Goal: Task Accomplishment & Management: Manage account settings

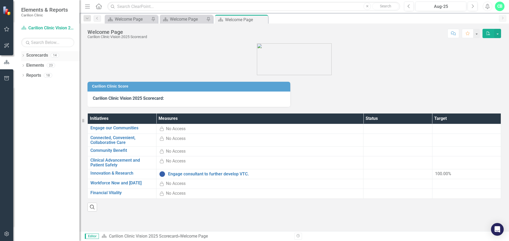
click at [25, 54] on div "Dropdown Scorecards 14" at bounding box center [50, 56] width 58 height 10
click at [28, 58] on link "Scorecards" at bounding box center [37, 55] width 22 height 6
click at [23, 57] on icon "Dropdown" at bounding box center [23, 56] width 4 height 3
click at [25, 65] on icon "Dropdown" at bounding box center [26, 65] width 4 height 3
click at [32, 85] on icon "Dropdown" at bounding box center [31, 85] width 4 height 3
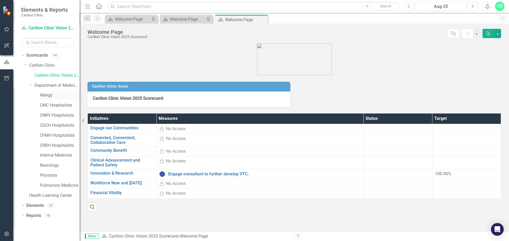
click at [42, 94] on link "Allergy" at bounding box center [60, 96] width 40 height 6
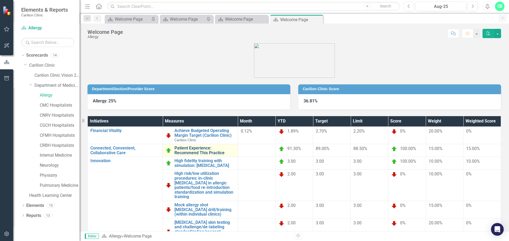
click at [209, 151] on link "Patient Experience: Recommend This Practice" at bounding box center [204, 150] width 60 height 9
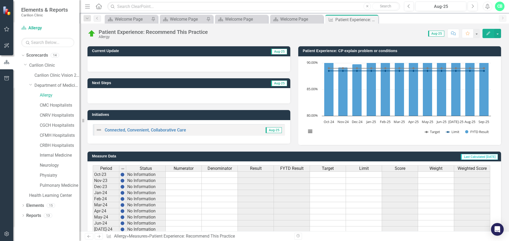
scroll to position [129, 0]
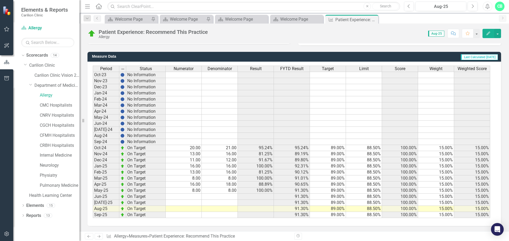
click at [233, 197] on td at bounding box center [220, 197] width 36 height 6
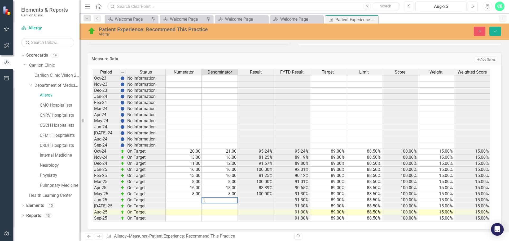
type textarea "1"
click at [195, 201] on td at bounding box center [184, 200] width 36 height 6
type textarea "0"
click at [232, 213] on td at bounding box center [220, 213] width 36 height 6
click at [234, 206] on td at bounding box center [220, 207] width 36 height 6
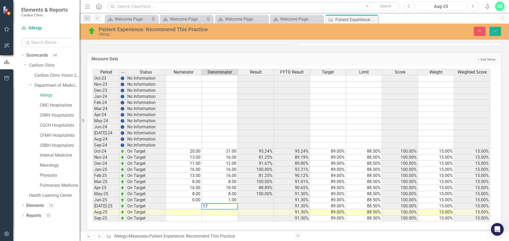
type textarea "17"
click at [194, 208] on td at bounding box center [184, 207] width 36 height 6
type textarea "16"
click at [493, 31] on icon "Save" at bounding box center [495, 31] width 5 height 4
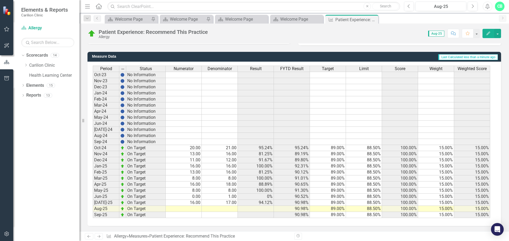
click at [230, 210] on td at bounding box center [220, 209] width 36 height 6
click at [191, 210] on td at bounding box center [184, 209] width 36 height 6
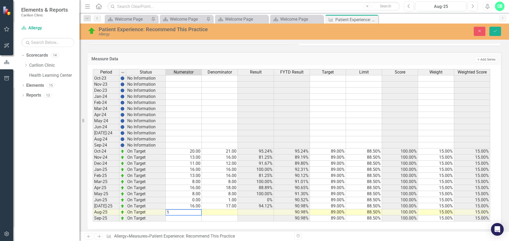
type textarea "12"
type textarea "14"
click at [500, 30] on button "Save" at bounding box center [495, 31] width 12 height 9
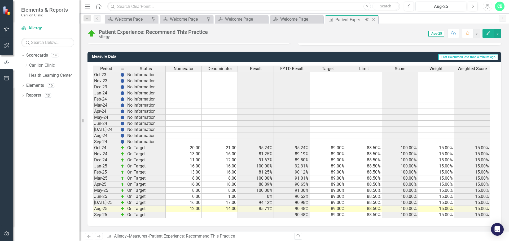
click at [372, 20] on icon "Close" at bounding box center [373, 19] width 5 height 4
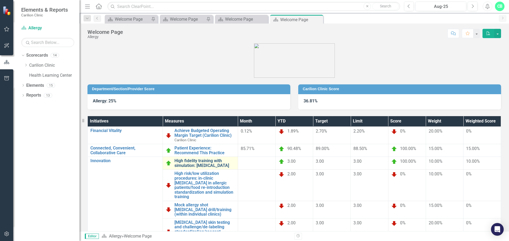
click at [203, 164] on link "High fidelity training with simulation: [MEDICAL_DATA]" at bounding box center [204, 163] width 60 height 9
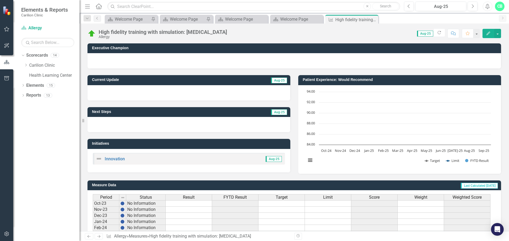
scroll to position [129, 0]
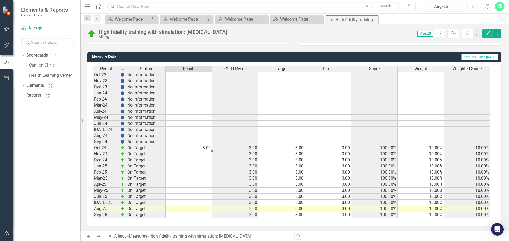
click at [205, 148] on td "3.00" at bounding box center [189, 148] width 46 height 6
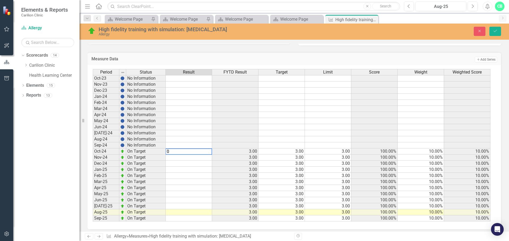
click at [204, 219] on td at bounding box center [189, 219] width 46 height 6
click at [210, 158] on td at bounding box center [189, 158] width 46 height 6
type textarea "0"
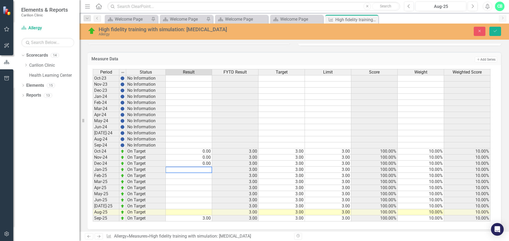
type textarea "0"
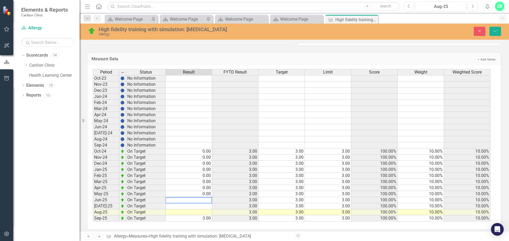
type textarea "0"
click at [211, 219] on td "3.00" at bounding box center [189, 219] width 46 height 6
type textarea "0"
drag, startPoint x: 492, startPoint y: 30, endPoint x: 463, endPoint y: 73, distance: 52.1
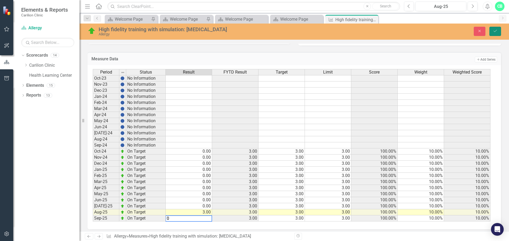
click at [493, 30] on button "Save" at bounding box center [495, 31] width 12 height 9
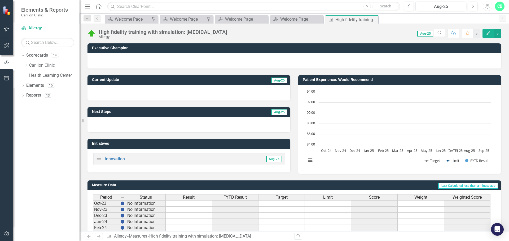
click at [0, 0] on icon "Close" at bounding box center [0, 0] width 0 height 0
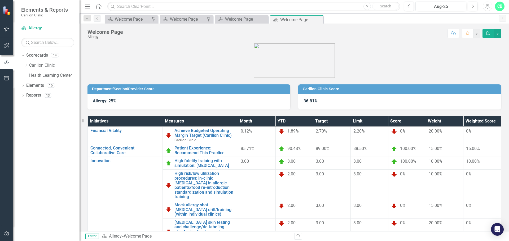
click at [255, 184] on td at bounding box center [257, 186] width 38 height 32
click at [253, 187] on td at bounding box center [257, 186] width 38 height 32
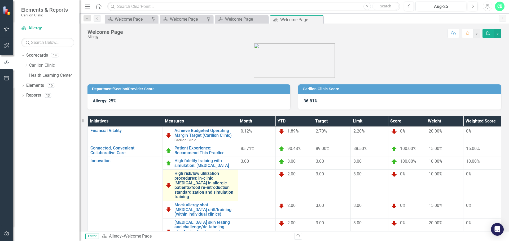
click at [221, 186] on link "High risk/low utilization procedures: in-clinic [MEDICAL_DATA] in allergic pati…" at bounding box center [204, 186] width 60 height 28
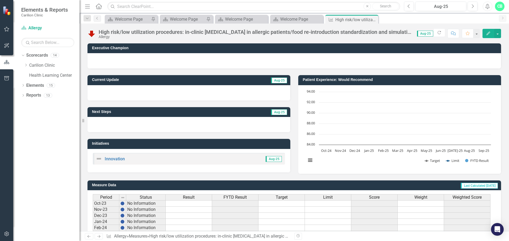
scroll to position [129, 0]
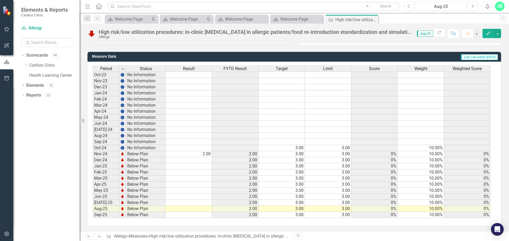
click at [208, 153] on td "2.00" at bounding box center [189, 154] width 46 height 6
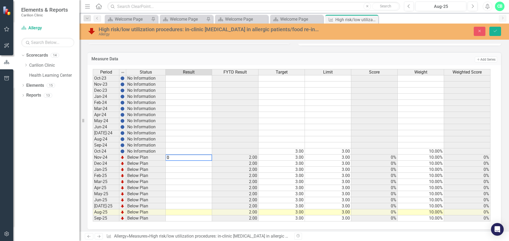
type textarea "00"
type textarea "0"
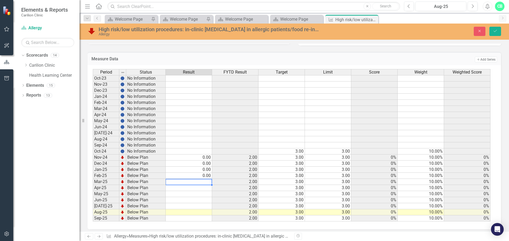
type textarea "0"
type textarea "2"
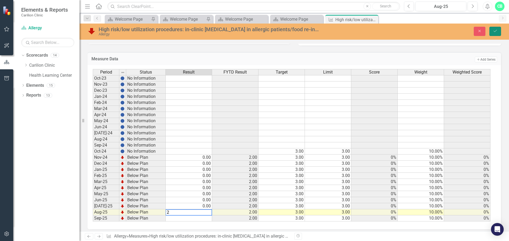
click at [498, 31] on button "Save" at bounding box center [495, 31] width 12 height 9
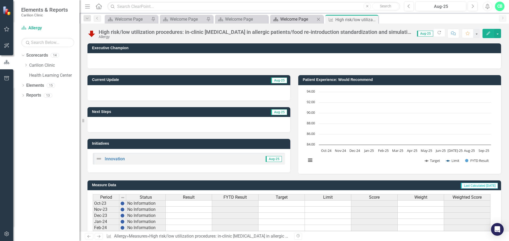
click at [296, 19] on div "Welcome Page" at bounding box center [297, 19] width 35 height 7
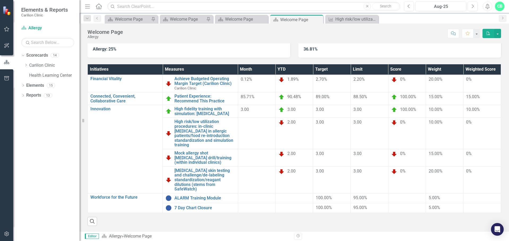
scroll to position [61, 0]
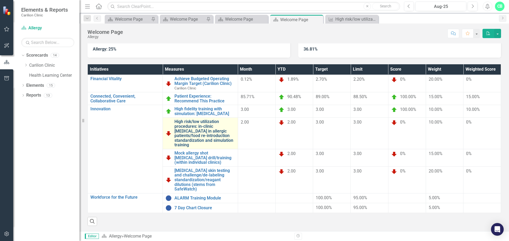
click at [204, 122] on link "High risk/low utilization procedures: in-clinic [MEDICAL_DATA] in allergic pati…" at bounding box center [204, 134] width 60 height 28
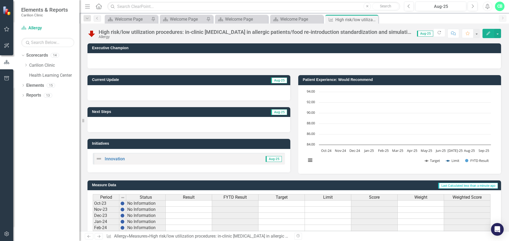
scroll to position [129, 0]
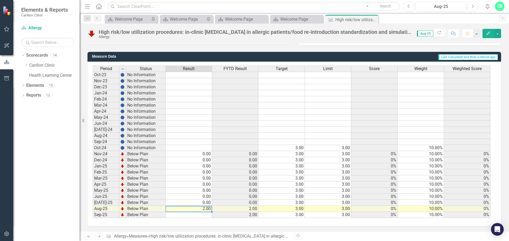
click at [202, 209] on td "2.00" at bounding box center [189, 209] width 46 height 6
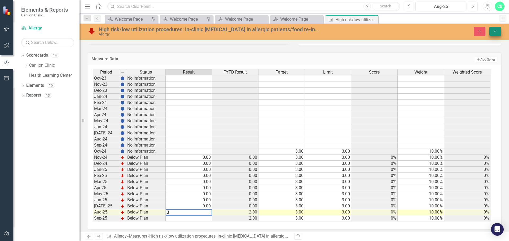
type textarea "3"
click at [496, 32] on icon "Save" at bounding box center [495, 31] width 5 height 4
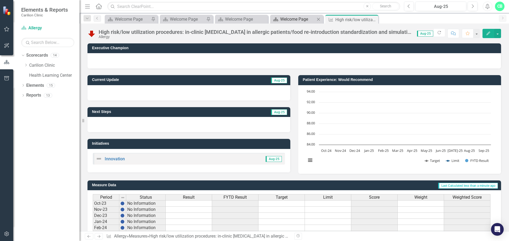
click at [293, 18] on div "Welcome Page" at bounding box center [297, 19] width 35 height 7
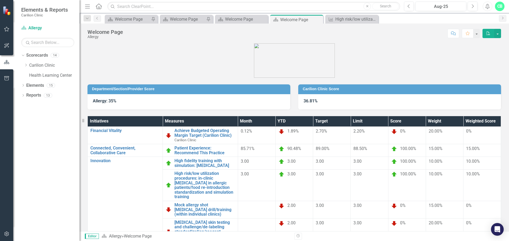
scroll to position [61, 0]
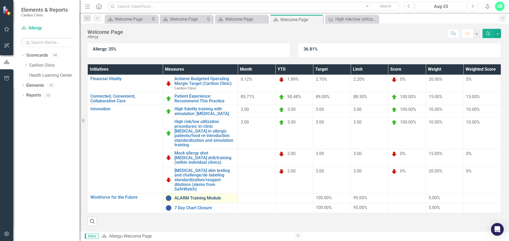
click at [218, 196] on link "ALARM Training Module" at bounding box center [204, 198] width 60 height 5
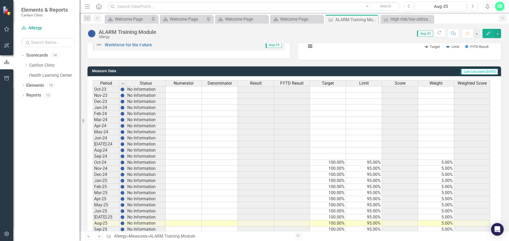
scroll to position [129, 0]
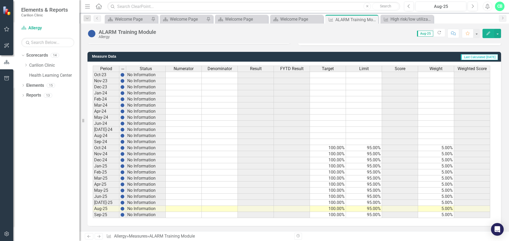
click at [199, 209] on td at bounding box center [184, 209] width 36 height 6
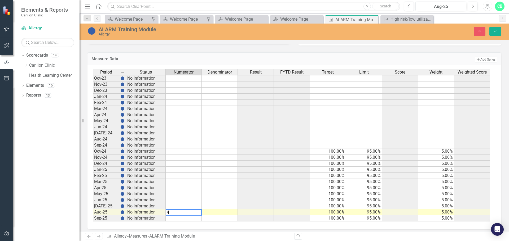
click at [233, 213] on td at bounding box center [220, 213] width 36 height 6
type textarea "4"
click at [237, 225] on div "Period Status Numerator Denominator Result FYTD Result Target Limit Score Weigh…" at bounding box center [294, 147] width 414 height 165
click at [495, 33] on icon "Save" at bounding box center [495, 31] width 5 height 4
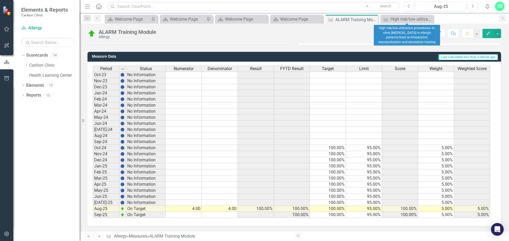
drag, startPoint x: 430, startPoint y: 19, endPoint x: 412, endPoint y: 18, distance: 18.0
click at [0, 0] on icon "Close" at bounding box center [0, 0] width 0 height 0
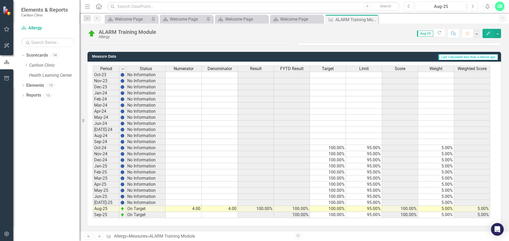
click at [0, 0] on icon "Close" at bounding box center [0, 0] width 0 height 0
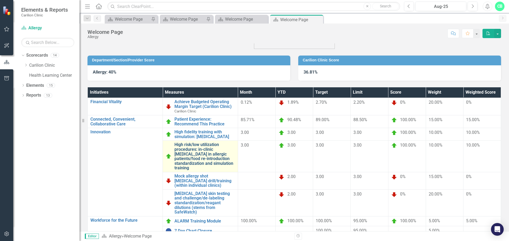
scroll to position [61, 0]
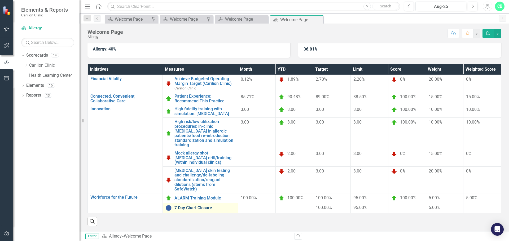
click at [196, 206] on link "7 Day Chart Closure" at bounding box center [204, 208] width 60 height 5
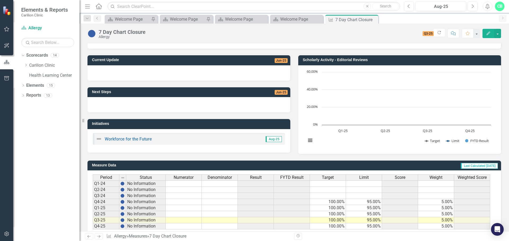
scroll to position [31, 0]
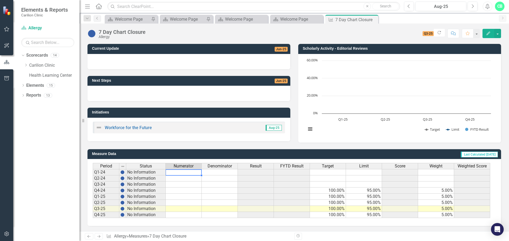
click at [200, 173] on td at bounding box center [184, 172] width 36 height 6
type textarea "1"
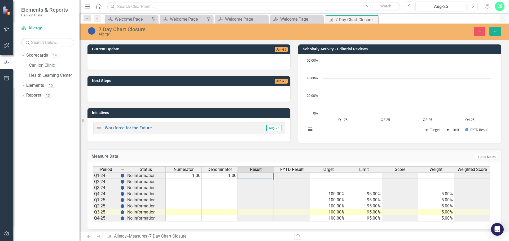
type textarea "1"
click at [226, 175] on td "1.00" at bounding box center [220, 176] width 36 height 6
click at [185, 176] on td "1.00" at bounding box center [184, 176] width 36 height 6
click at [197, 195] on td at bounding box center [184, 194] width 36 height 6
type textarea "1"
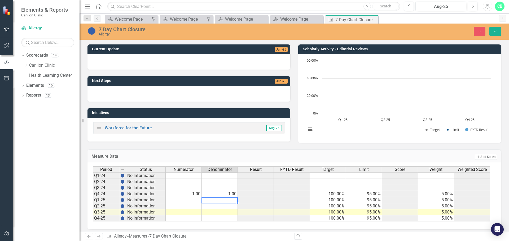
type textarea "1"
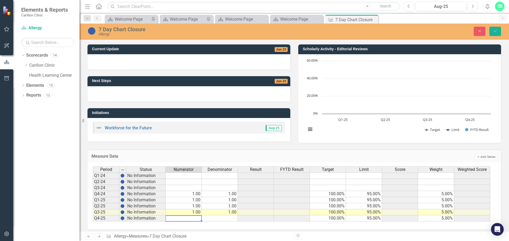
type textarea "1"
click at [491, 30] on button "Save" at bounding box center [495, 31] width 12 height 9
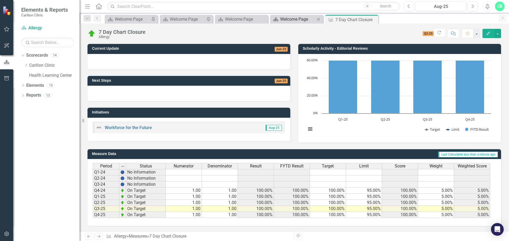
click at [305, 18] on div "Welcome Page" at bounding box center [297, 19] width 35 height 7
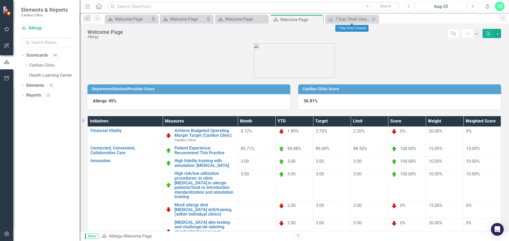
click at [375, 19] on icon "Close" at bounding box center [373, 19] width 5 height 4
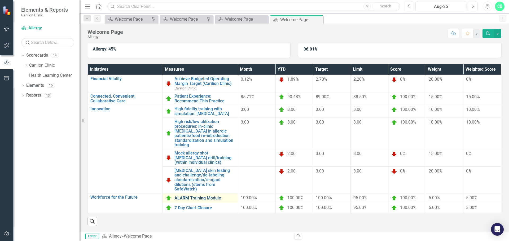
scroll to position [61, 0]
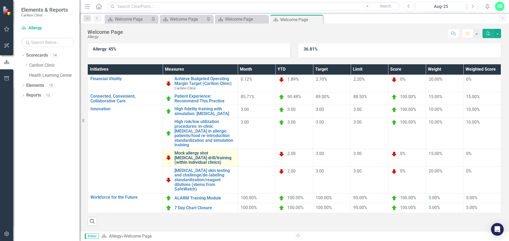
click at [208, 154] on link "Mock allergy shot [MEDICAL_DATA] drill/training (within individual clinics)" at bounding box center [204, 158] width 60 height 14
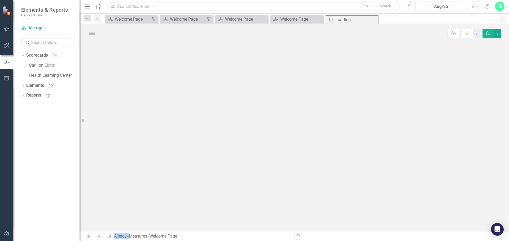
click at [208, 154] on div at bounding box center [294, 137] width 429 height 188
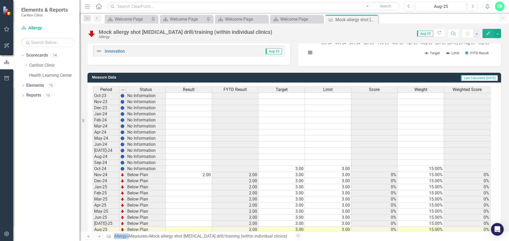
scroll to position [129, 0]
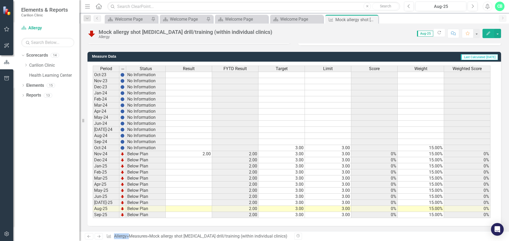
click at [204, 209] on td at bounding box center [189, 209] width 46 height 6
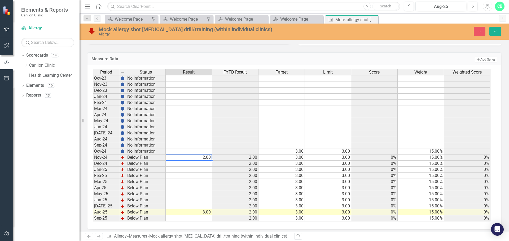
click at [93, 155] on div "Period Status Result FYTD Result Target Limit Score Weight Weighted Score Oct-2…" at bounding box center [93, 145] width 0 height 153
type textarea "0"
click at [500, 28] on button "Save" at bounding box center [495, 31] width 12 height 9
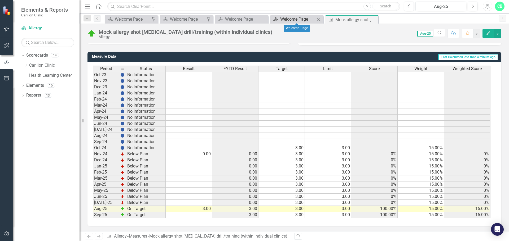
click at [311, 22] on div "Welcome Page" at bounding box center [297, 19] width 35 height 7
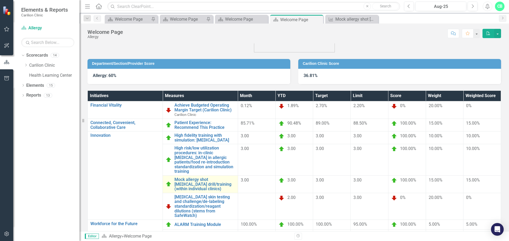
scroll to position [61, 0]
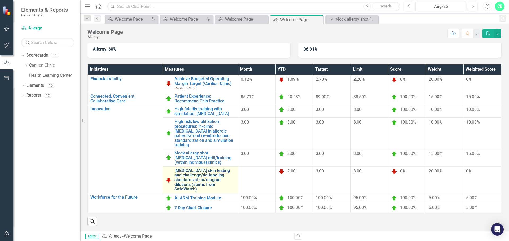
click at [196, 169] on link "[MEDICAL_DATA] skin testing and challenge/de-labeling standardization/reagant d…" at bounding box center [204, 180] width 60 height 23
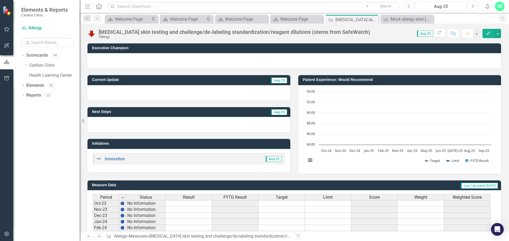
scroll to position [129, 0]
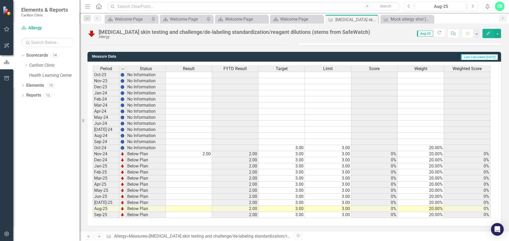
click at [198, 209] on td at bounding box center [189, 209] width 46 height 6
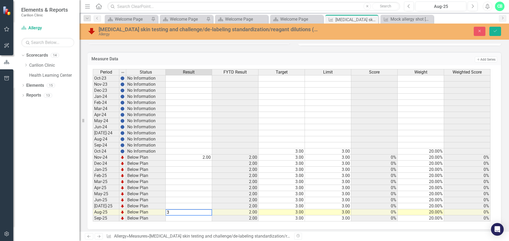
click at [93, 161] on div "Period Status Result FYTD Result Target Limit Score Weight Weighted Score Oct-2…" at bounding box center [93, 145] width 0 height 153
click at [191, 158] on td "2.00" at bounding box center [189, 158] width 46 height 6
type textarea "0"
click at [495, 32] on icon "Save" at bounding box center [495, 31] width 5 height 4
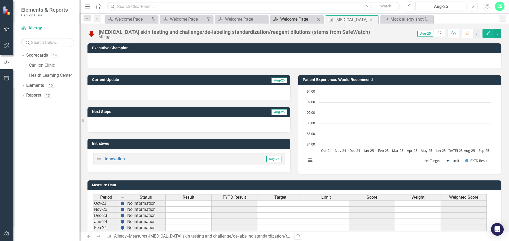
click at [298, 19] on div "Welcome Page" at bounding box center [297, 19] width 35 height 7
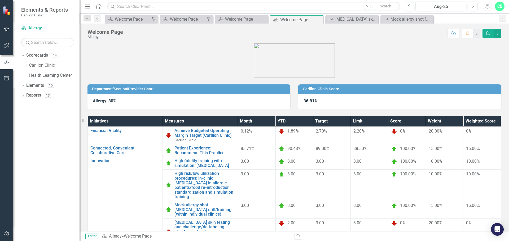
scroll to position [61, 0]
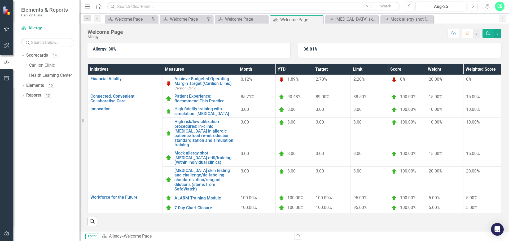
click at [488, 32] on icon "button" at bounding box center [488, 34] width 4 height 4
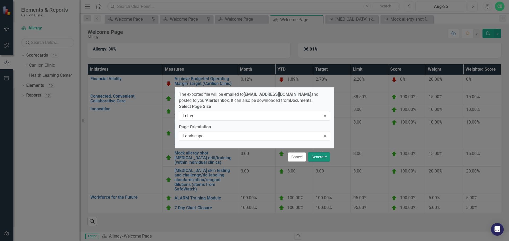
click at [314, 155] on button "Generate" at bounding box center [319, 157] width 22 height 9
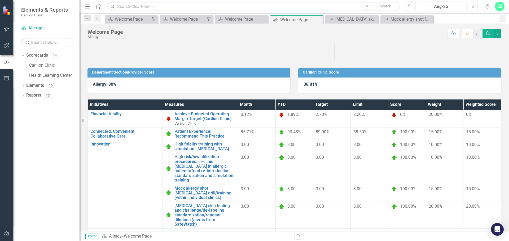
scroll to position [8, 0]
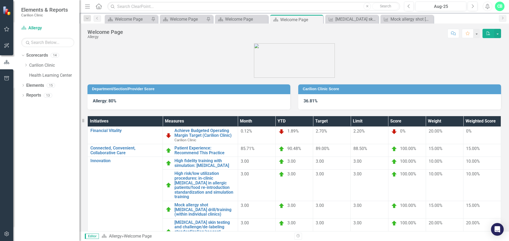
scroll to position [8, 0]
